Goal: Find contact information: Find contact information

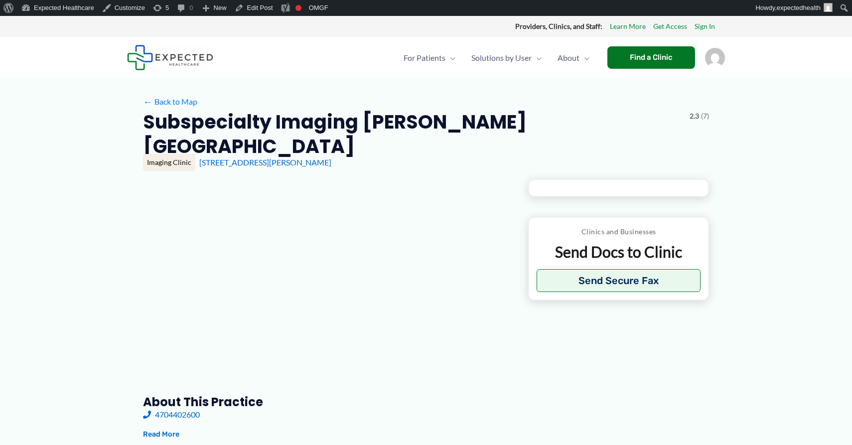
type input "**********"
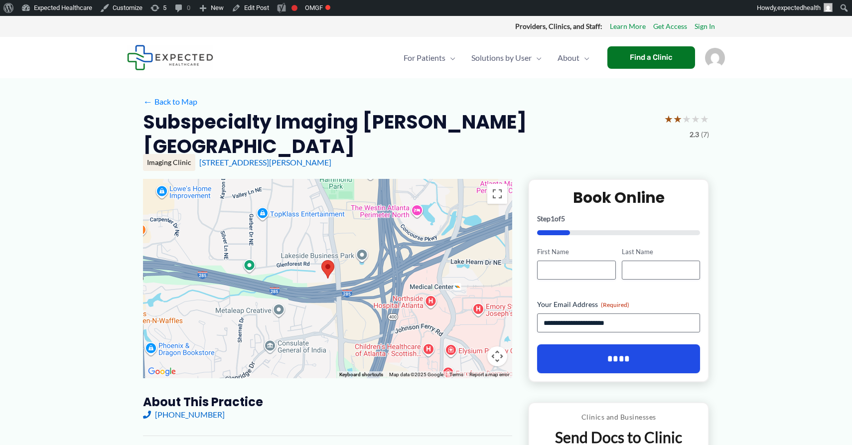
click at [287, 126] on h2 "Subspecialty Imaging [PERSON_NAME][GEOGRAPHIC_DATA]" at bounding box center [399, 134] width 513 height 49
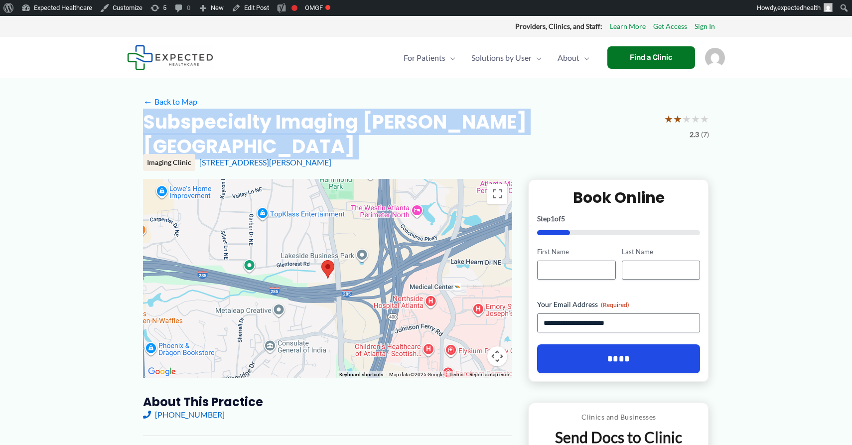
click at [287, 126] on h2 "Subspecialty Imaging [PERSON_NAME][GEOGRAPHIC_DATA]" at bounding box center [399, 134] width 513 height 49
copy div "Subspecialty Imaging [PERSON_NAME][GEOGRAPHIC_DATA]"
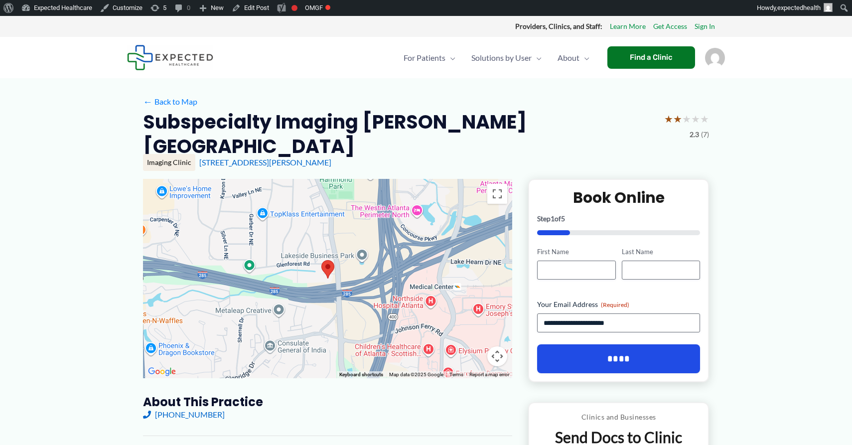
click at [244, 157] on div "[STREET_ADDRESS][PERSON_NAME]" at bounding box center [453, 162] width 509 height 11
click at [253, 157] on link "[STREET_ADDRESS][PERSON_NAME]" at bounding box center [265, 161] width 132 height 9
